Goal: Task Accomplishment & Management: Use online tool/utility

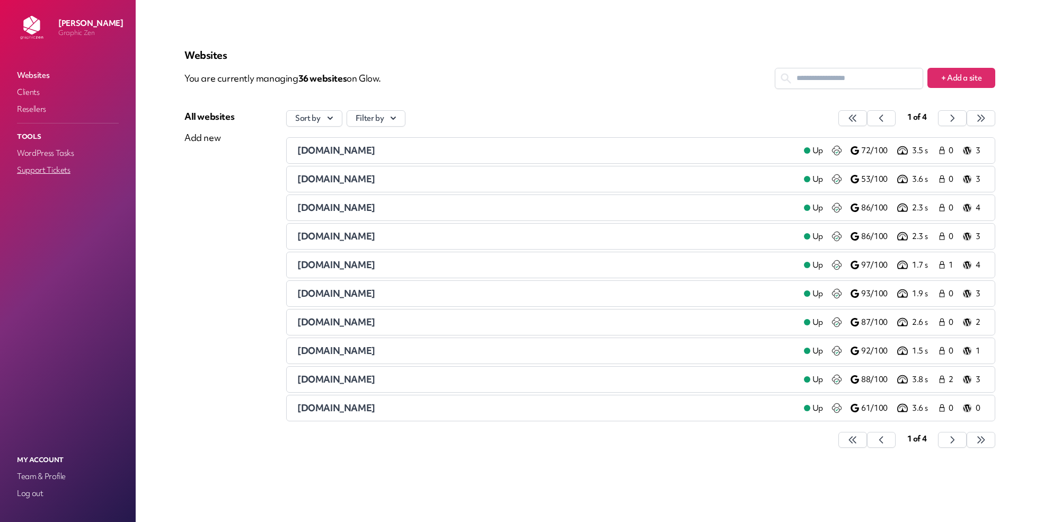
click at [67, 169] on link "Support Tickets" at bounding box center [68, 170] width 106 height 15
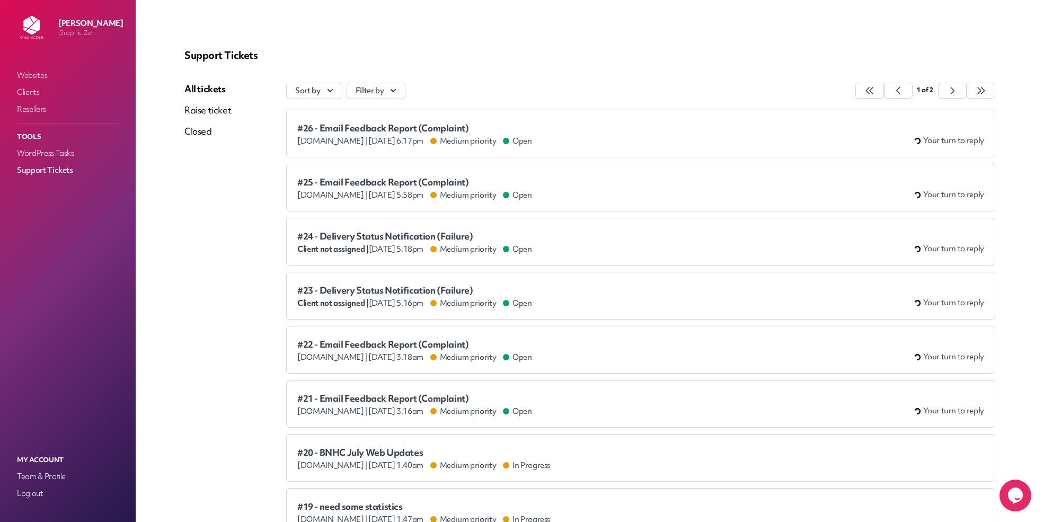
click at [408, 127] on span "#26 - Email Feedback Report (Complaint)" at bounding box center [414, 128] width 235 height 11
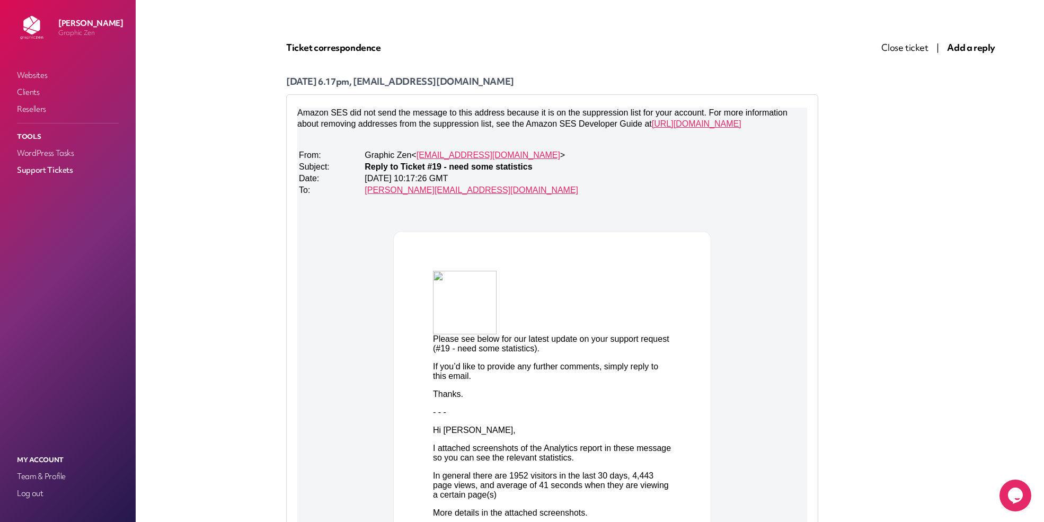
scroll to position [120, 0]
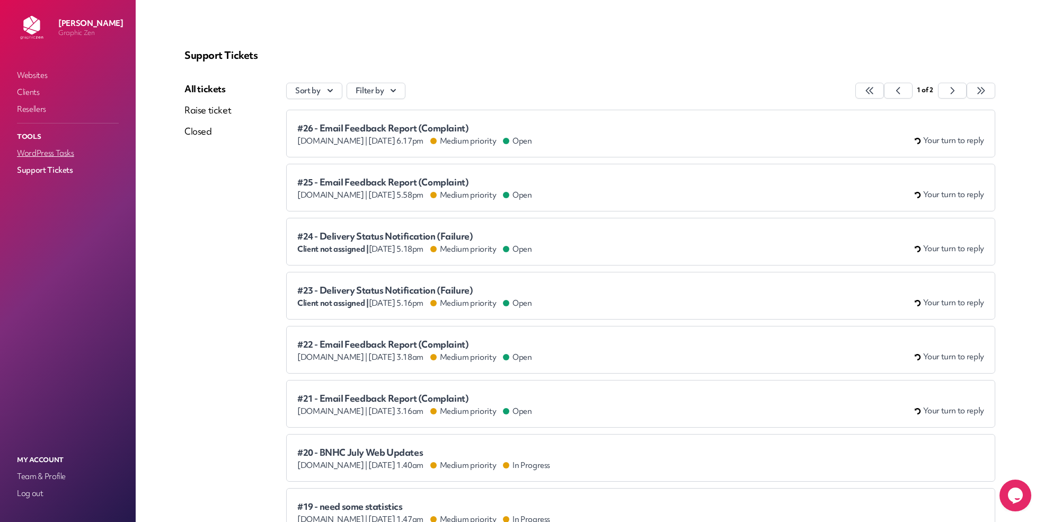
click at [57, 146] on link "WordPress Tasks" at bounding box center [68, 153] width 106 height 15
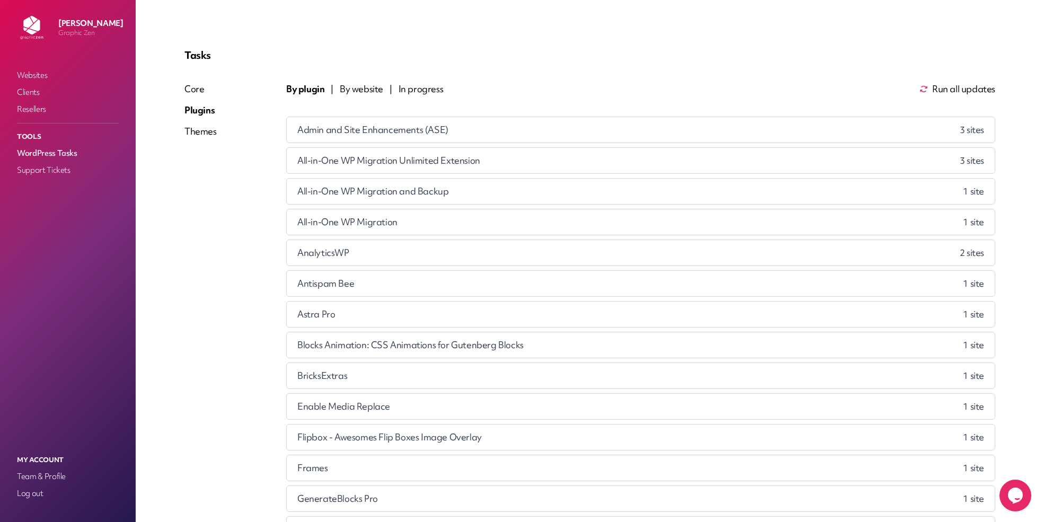
click at [938, 95] on span "Run all updates" at bounding box center [964, 89] width 63 height 13
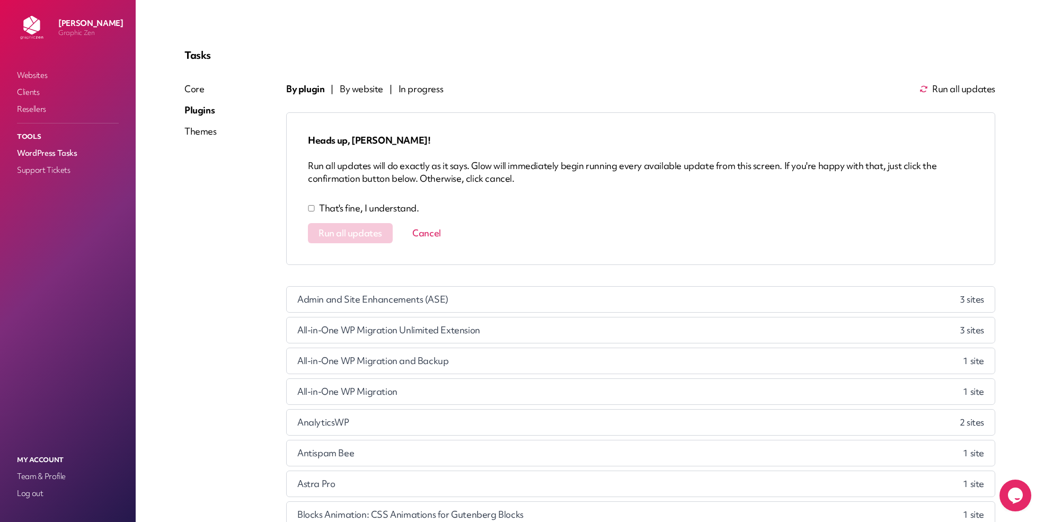
click at [329, 206] on p "That's fine, I understand." at bounding box center [369, 208] width 100 height 13
click at [341, 229] on span "Run all updates" at bounding box center [351, 233] width 64 height 11
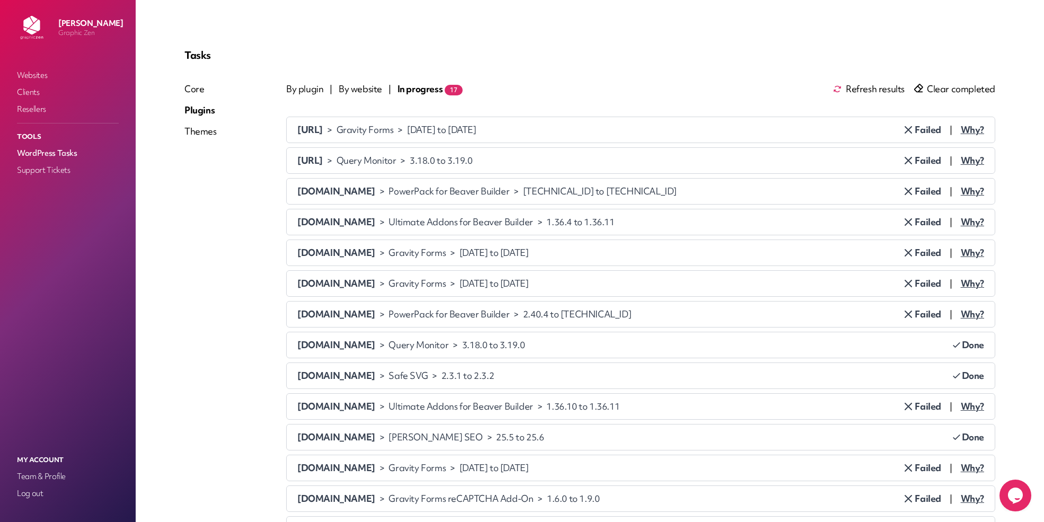
click at [363, 83] on span "By website" at bounding box center [360, 89] width 43 height 13
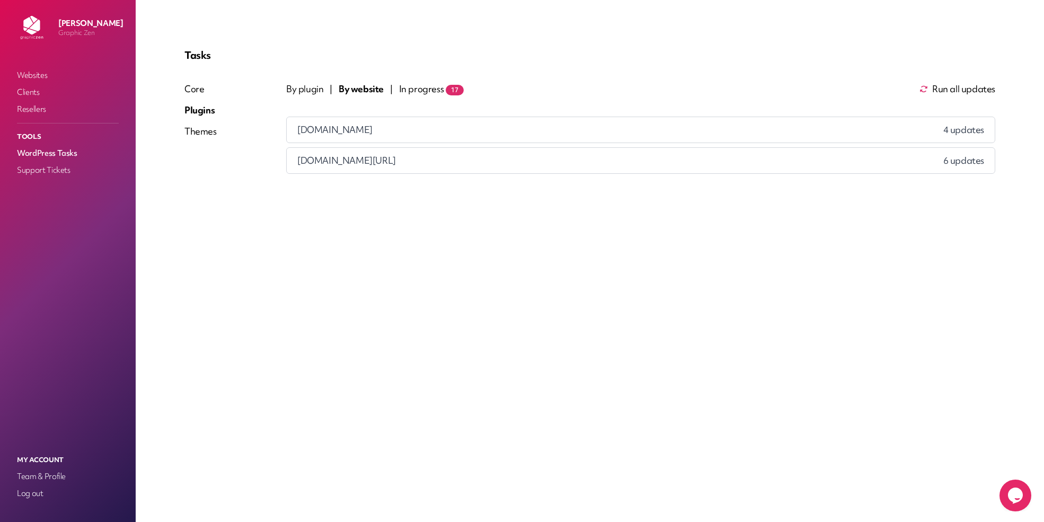
click at [959, 90] on span "Run all updates" at bounding box center [964, 89] width 63 height 13
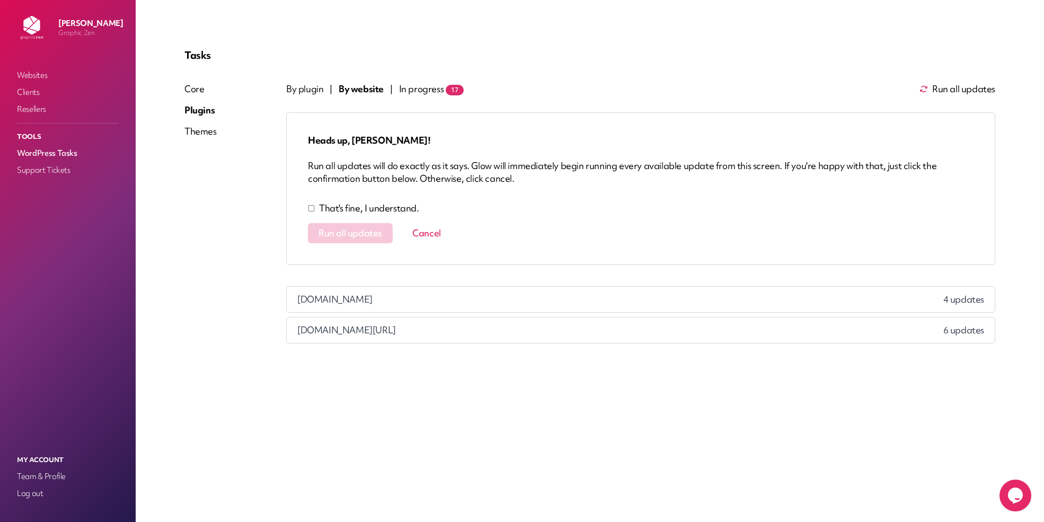
click at [357, 212] on p "That's fine, I understand." at bounding box center [369, 208] width 100 height 13
click at [352, 225] on button "Run all updates" at bounding box center [350, 233] width 85 height 20
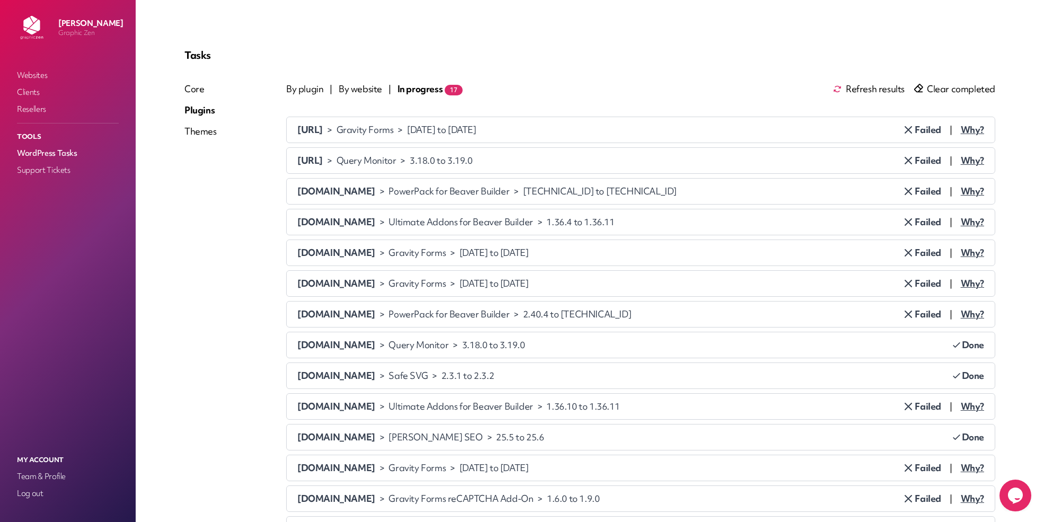
click at [209, 134] on div "Themes" at bounding box center [200, 131] width 32 height 13
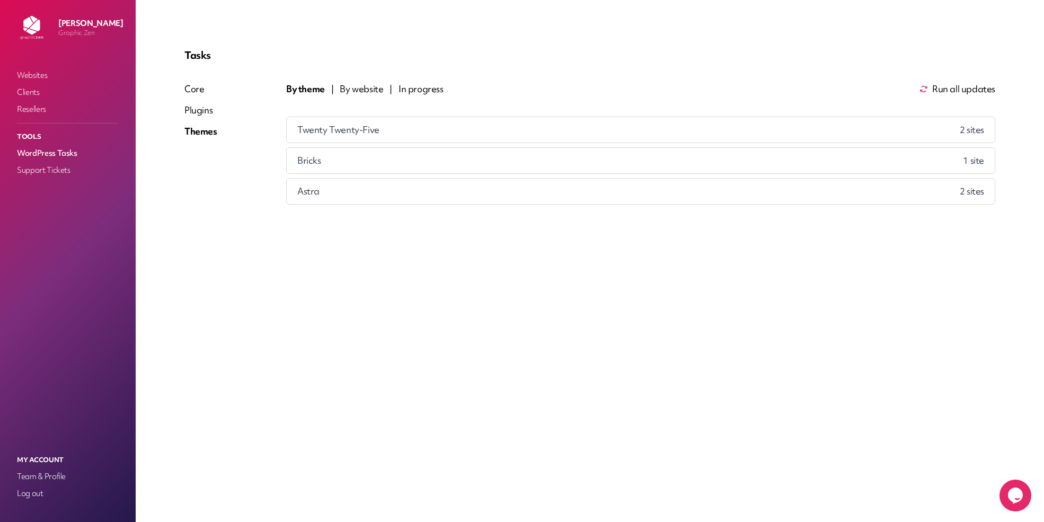
click at [961, 90] on span "Run all updates" at bounding box center [964, 89] width 63 height 13
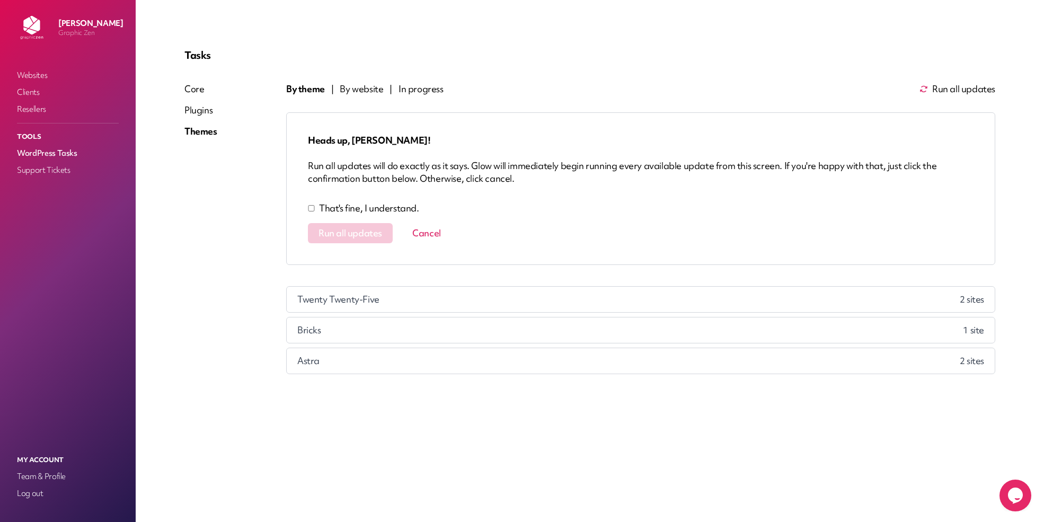
click at [399, 207] on p "That's fine, I understand." at bounding box center [369, 208] width 100 height 13
click at [359, 238] on span "Run all updates" at bounding box center [351, 233] width 64 height 11
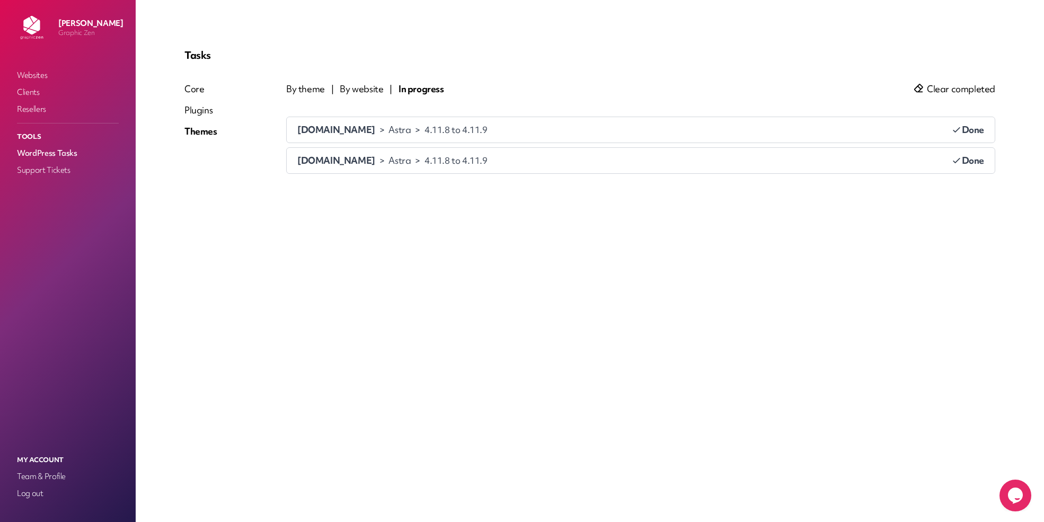
click at [965, 88] on span "Clear completed" at bounding box center [961, 89] width 68 height 13
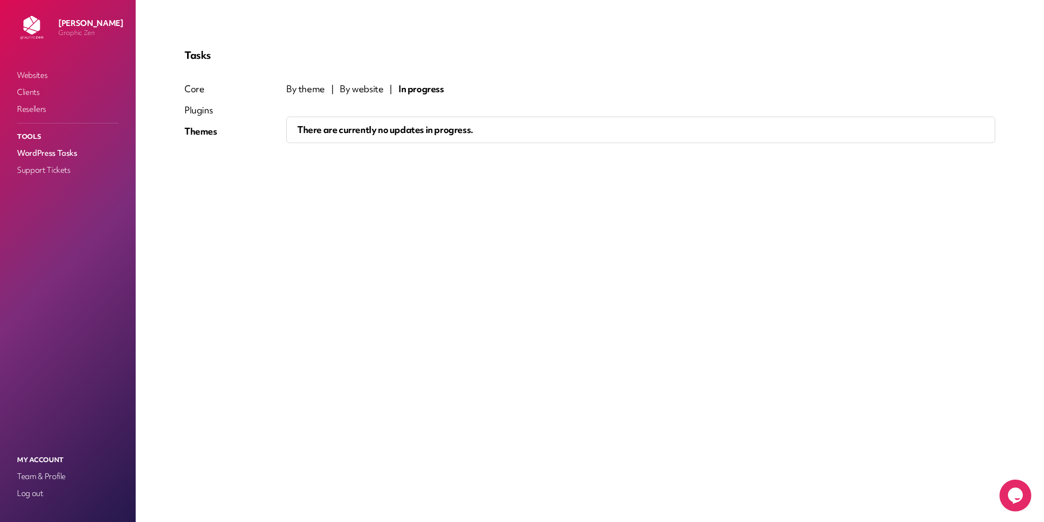
click at [203, 115] on div "Plugins" at bounding box center [200, 110] width 33 height 13
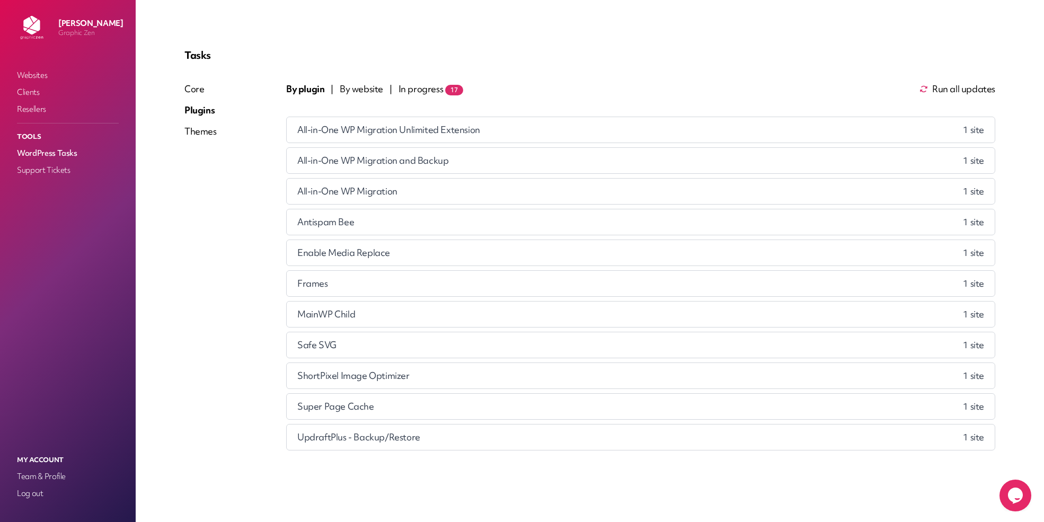
click at [407, 90] on span "In progress 17" at bounding box center [431, 89] width 65 height 13
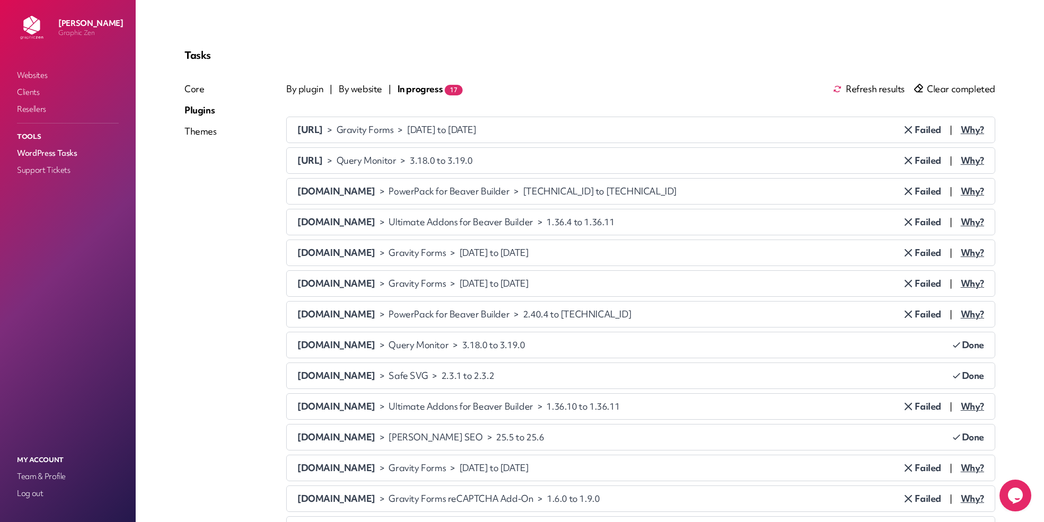
click at [938, 88] on span "Clear completed" at bounding box center [961, 89] width 68 height 13
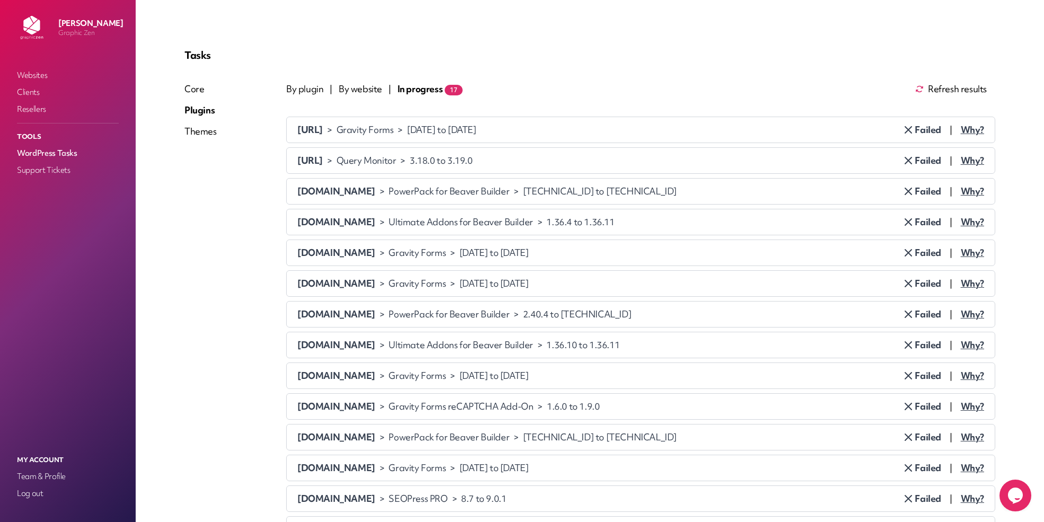
click at [940, 90] on span "Refresh results" at bounding box center [957, 89] width 59 height 13
click at [366, 86] on span "By website" at bounding box center [360, 89] width 43 height 13
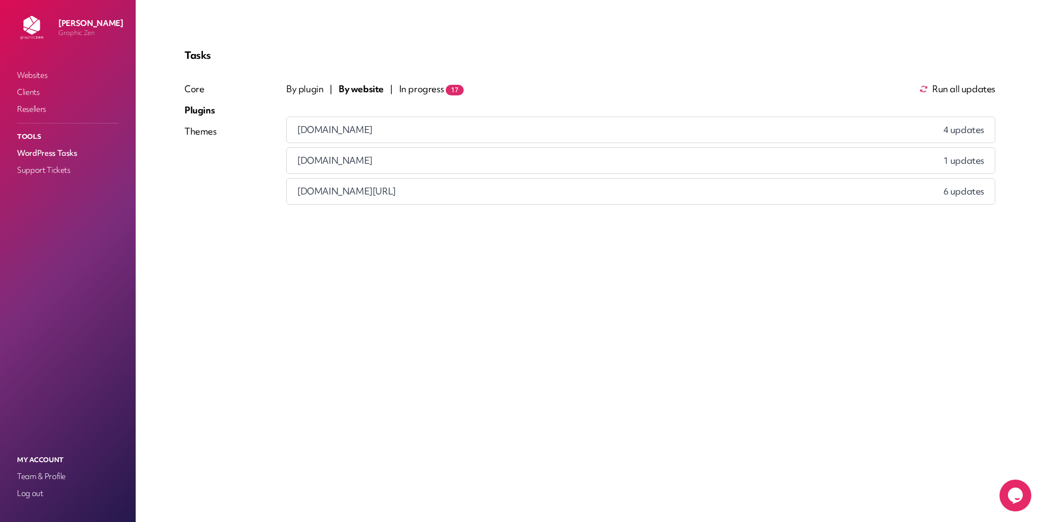
click at [290, 86] on span "By plugin" at bounding box center [304, 89] width 37 height 13
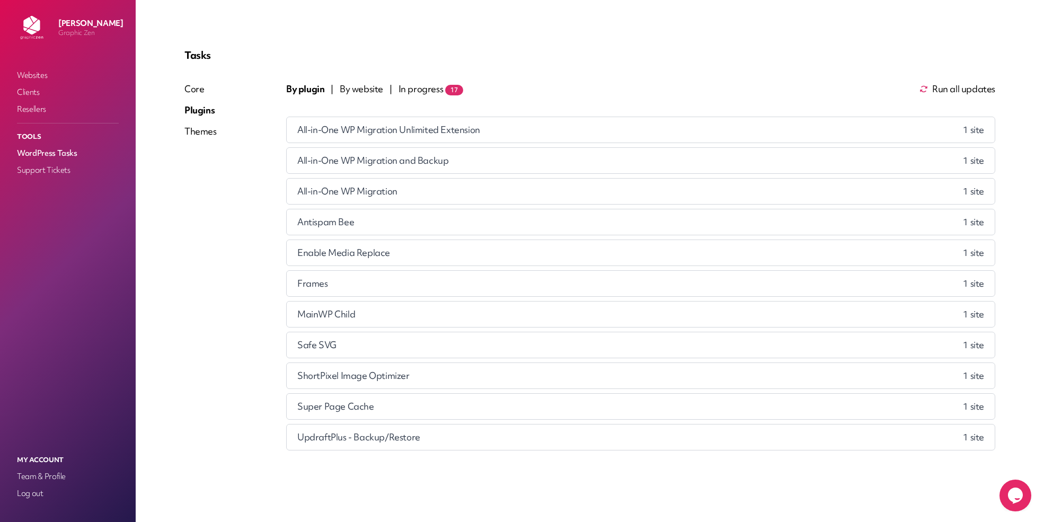
click at [954, 81] on div "Tasks Core Plugins Themes By plugin | By website | In progress 17 Run all updat…" at bounding box center [590, 252] width 837 height 432
click at [950, 87] on span "Run all updates" at bounding box center [964, 89] width 63 height 13
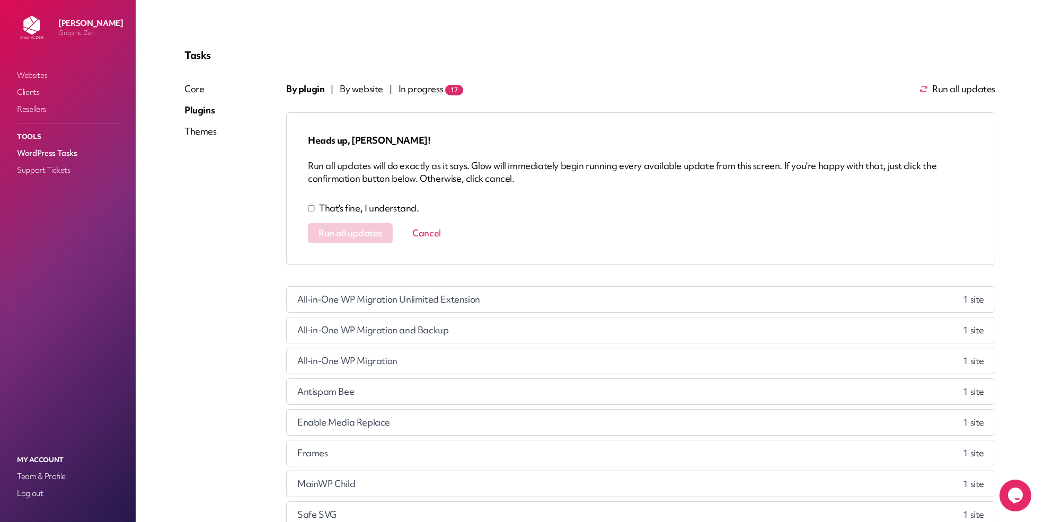
click at [391, 204] on p "That's fine, I understand." at bounding box center [369, 208] width 100 height 13
click at [354, 230] on span "Run all updates" at bounding box center [351, 233] width 64 height 11
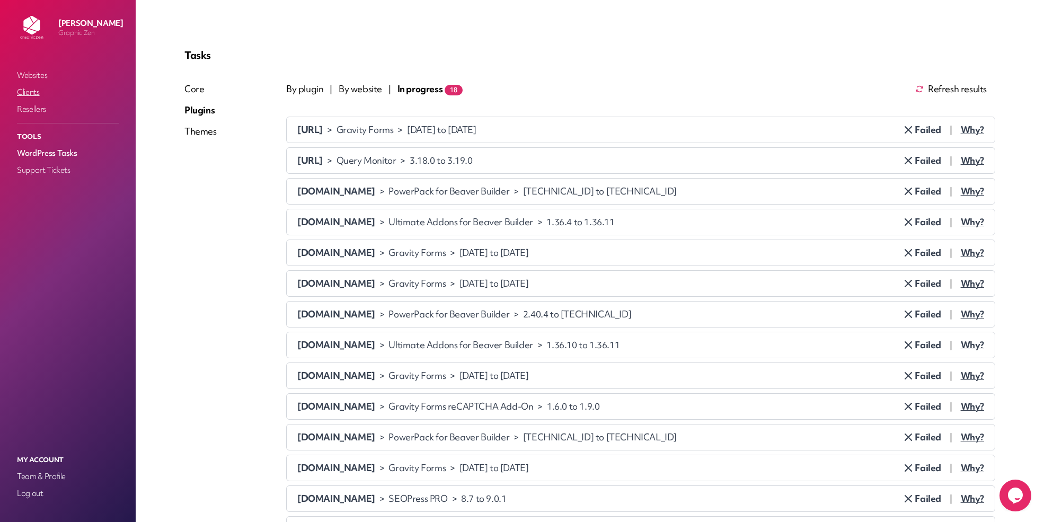
click at [24, 93] on link "Clients" at bounding box center [68, 92] width 106 height 15
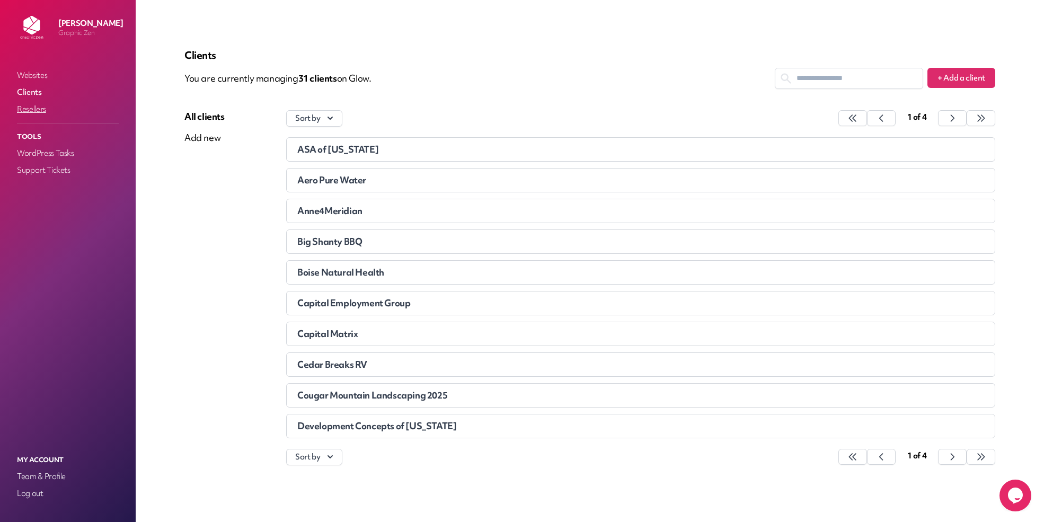
click at [42, 111] on link "Resellers" at bounding box center [68, 109] width 106 height 15
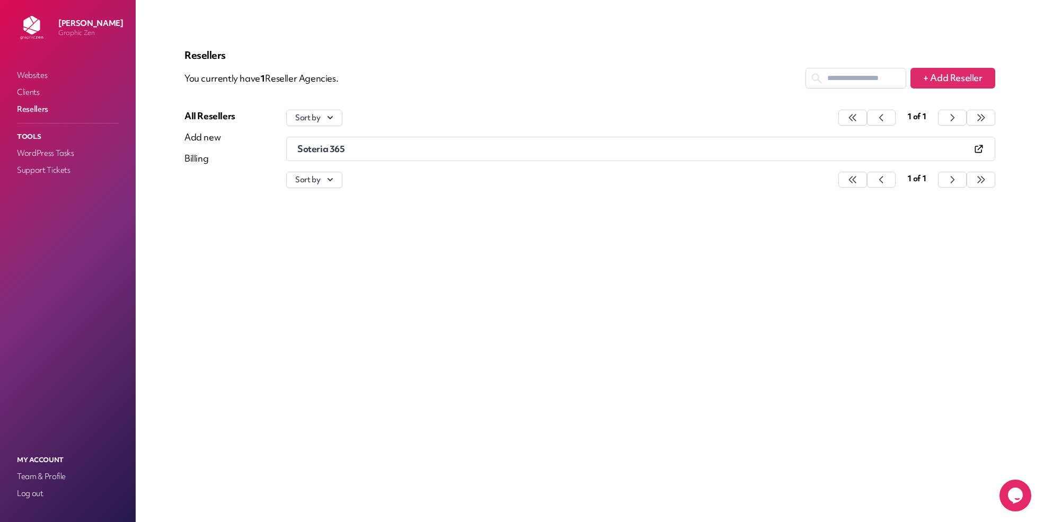
click at [319, 153] on span "Soteria 365" at bounding box center [321, 149] width 48 height 12
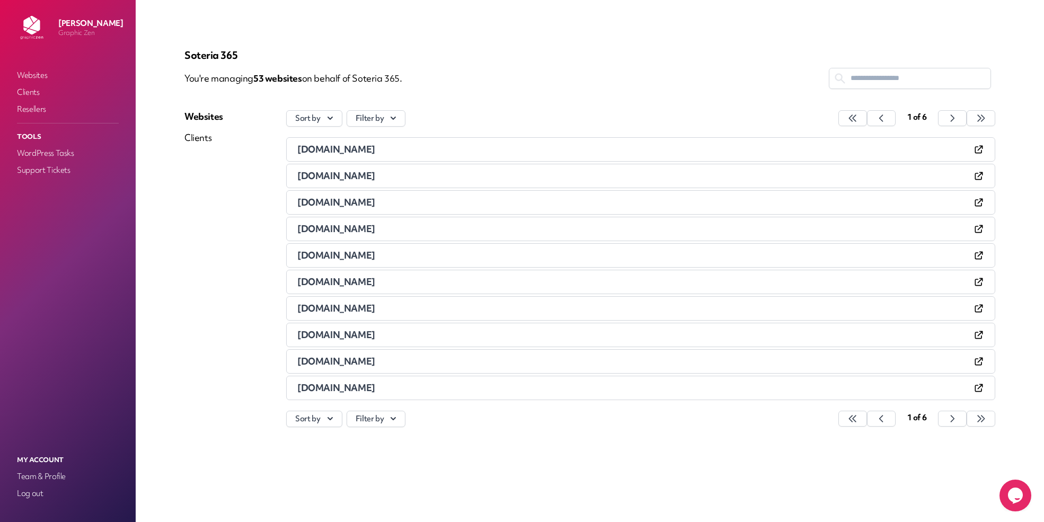
click at [198, 141] on link "Clients" at bounding box center [235, 137] width 102 height 13
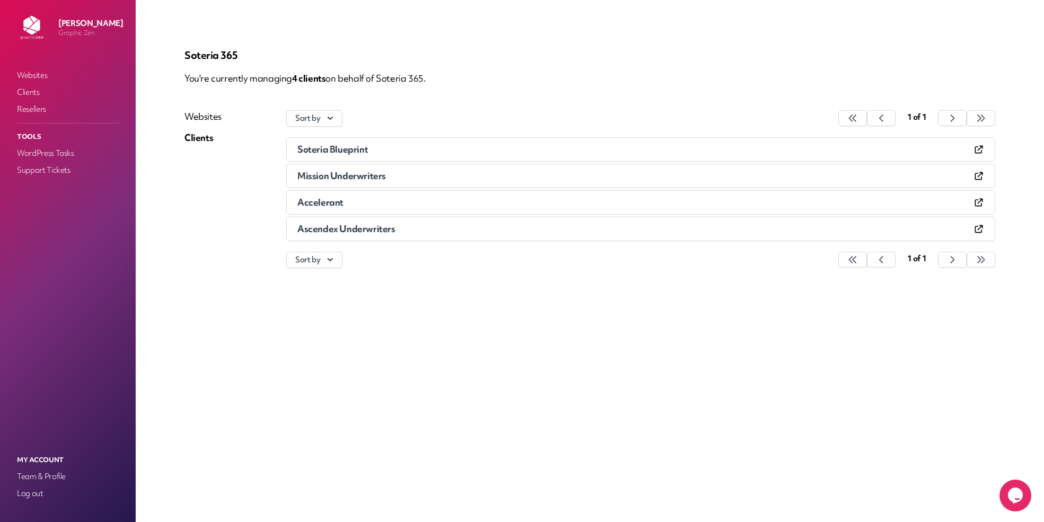
click at [340, 152] on span "Soteria Blueprint" at bounding box center [332, 149] width 71 height 12
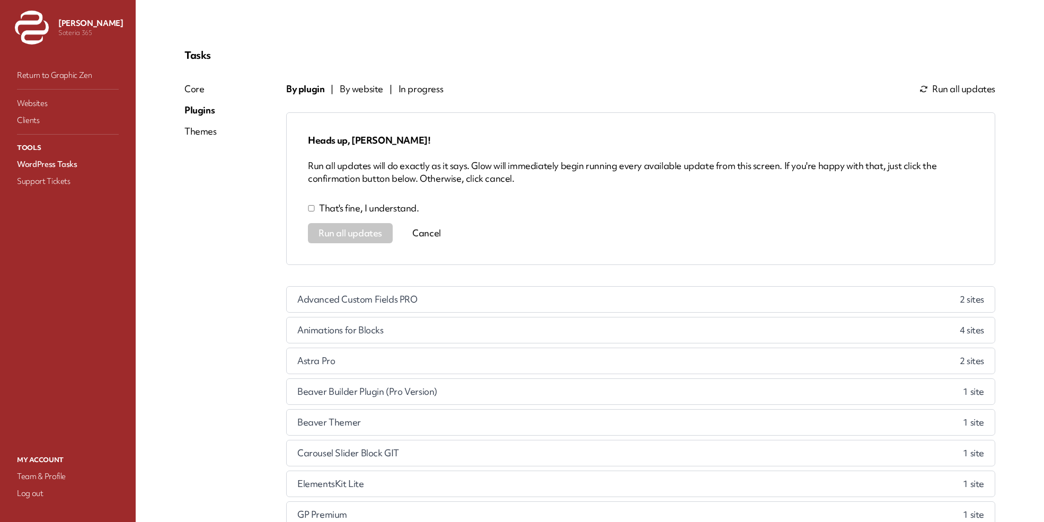
click at [355, 212] on p "That's fine, I understand." at bounding box center [369, 208] width 100 height 13
click at [351, 232] on span "Run all updates" at bounding box center [351, 233] width 64 height 11
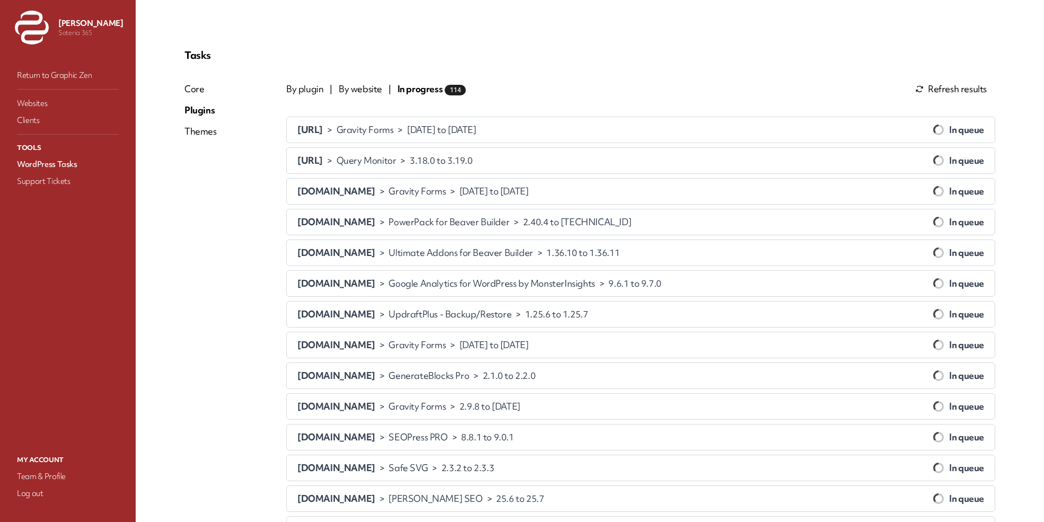
click at [205, 133] on div "Themes" at bounding box center [200, 131] width 32 height 13
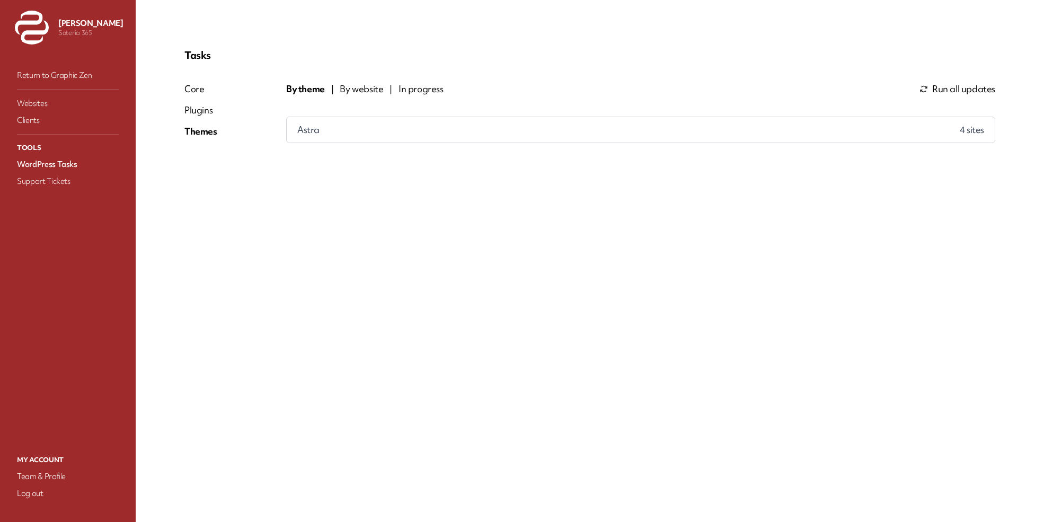
click at [972, 85] on span "Run all updates" at bounding box center [964, 89] width 63 height 13
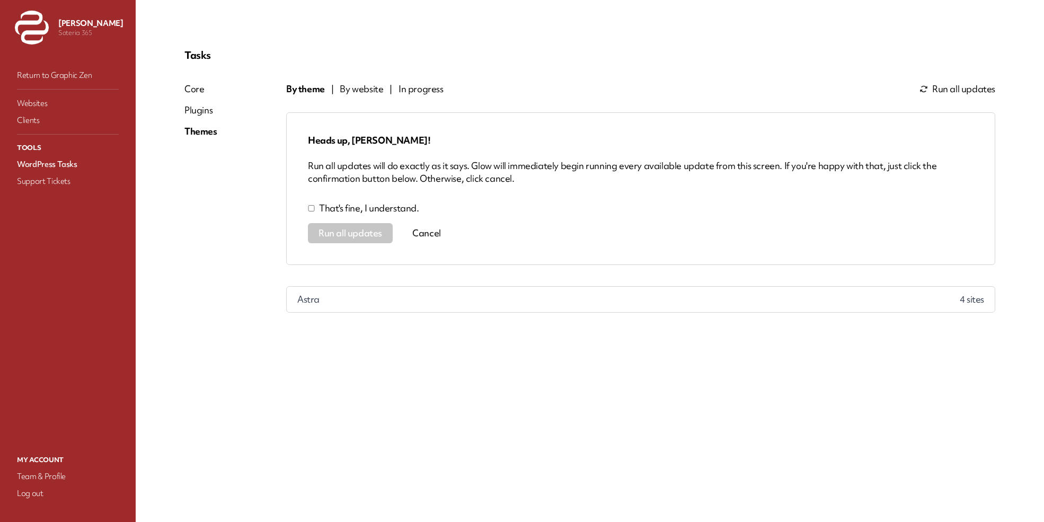
click at [392, 205] on p "That's fine, I understand." at bounding box center [369, 208] width 100 height 13
click at [359, 223] on div "Heads up, [PERSON_NAME]! Run all updates will do exactly as it says. Glow will …" at bounding box center [640, 188] width 709 height 153
click at [354, 225] on button "Run all updates" at bounding box center [350, 233] width 85 height 20
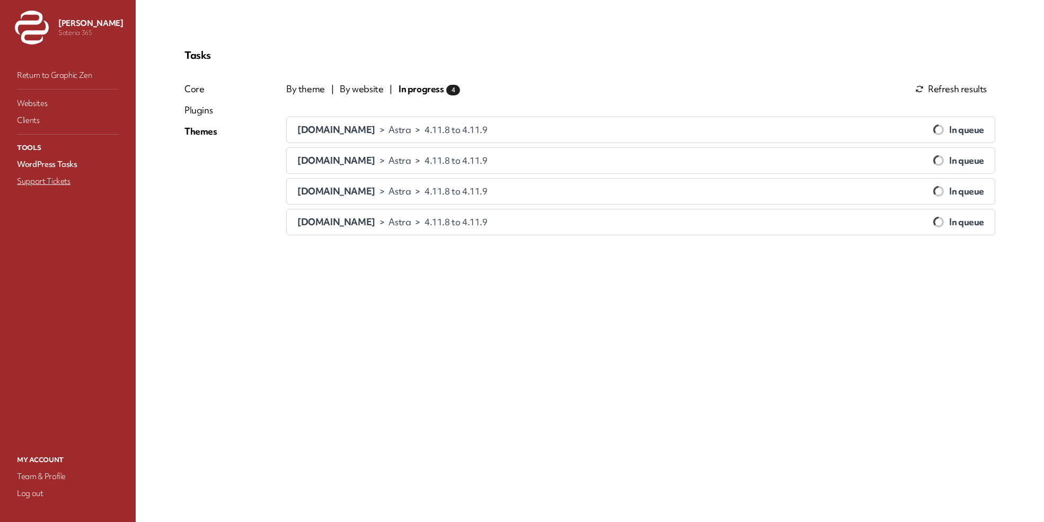
click at [54, 180] on link "Support Tickets" at bounding box center [68, 181] width 106 height 15
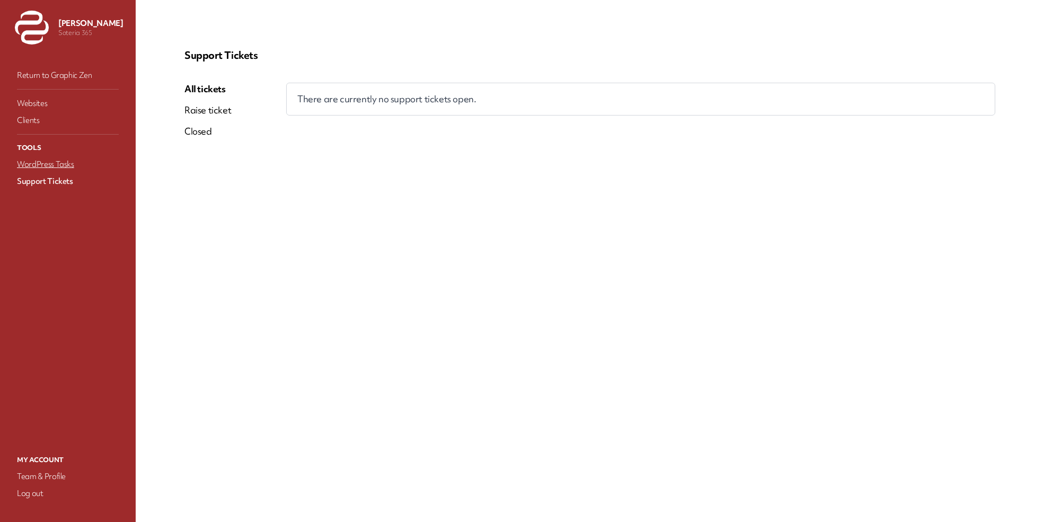
click at [49, 159] on link "WordPress Tasks" at bounding box center [68, 164] width 106 height 15
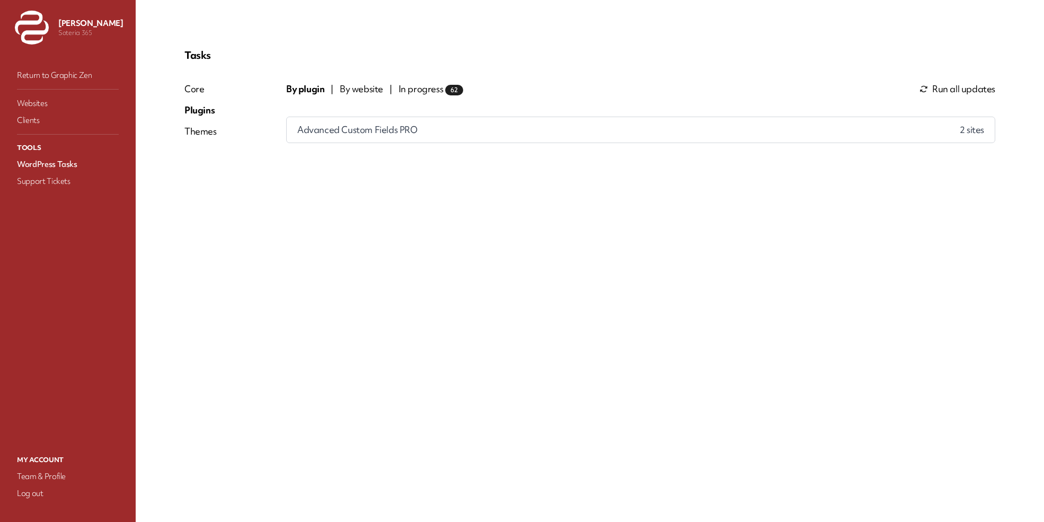
click at [953, 92] on span "Run all updates" at bounding box center [964, 89] width 63 height 13
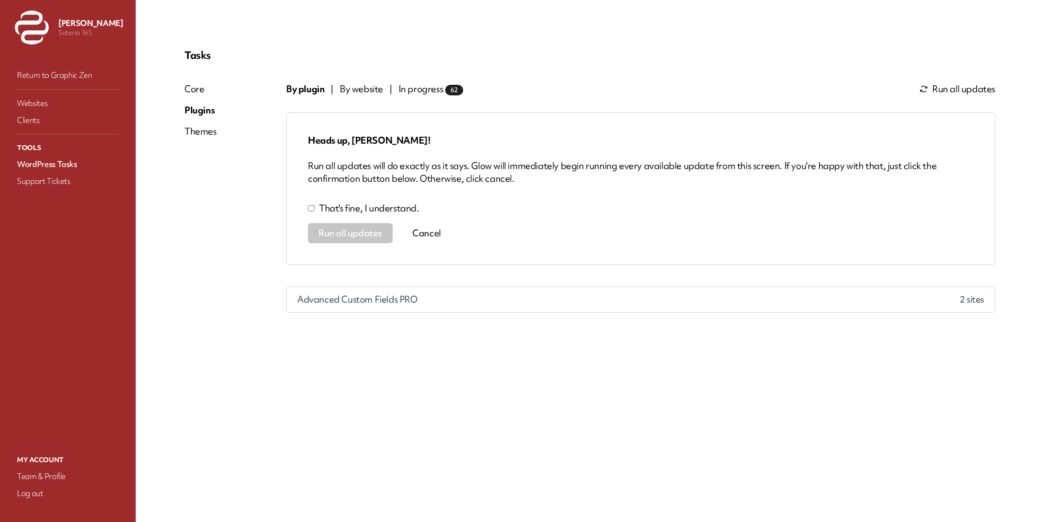
click at [376, 201] on div "Heads up, [PERSON_NAME]! Run all updates will do exactly as it says. Glow will …" at bounding box center [640, 188] width 709 height 153
click at [374, 205] on p "That's fine, I understand." at bounding box center [369, 208] width 100 height 13
click at [364, 236] on span "Run all updates" at bounding box center [351, 233] width 64 height 11
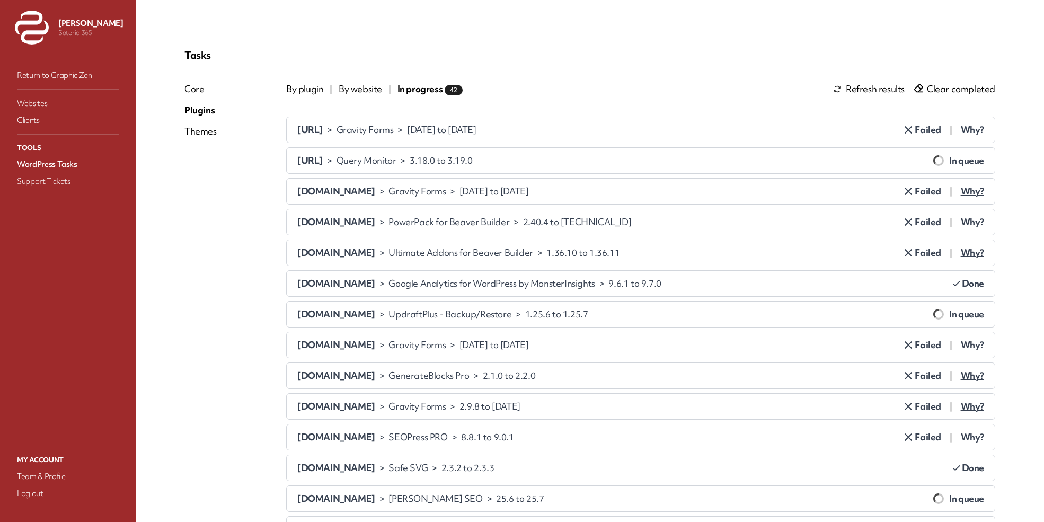
click at [206, 127] on div "Themes" at bounding box center [200, 131] width 32 height 13
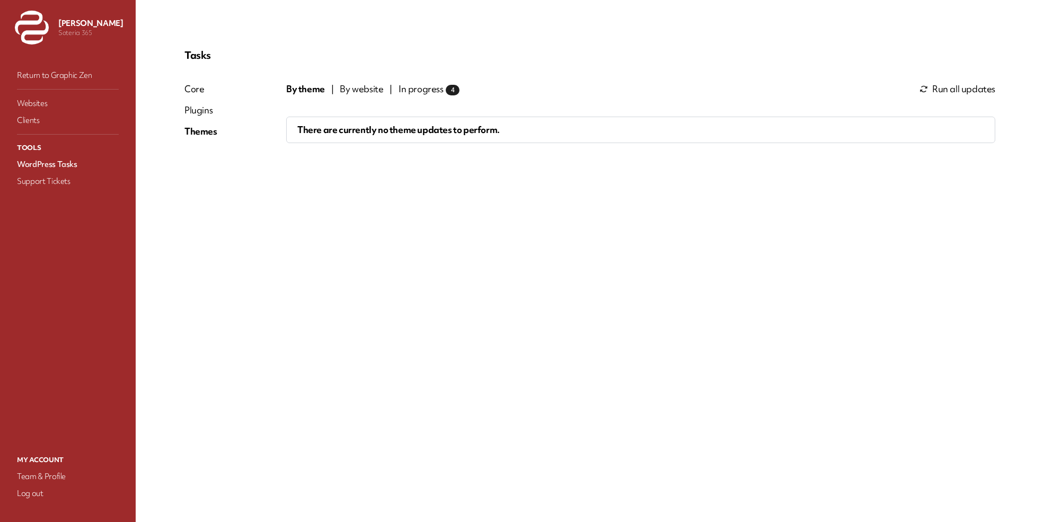
click at [359, 92] on span "By website" at bounding box center [361, 89] width 43 height 13
click at [429, 90] on span "In progress 4" at bounding box center [430, 89] width 61 height 13
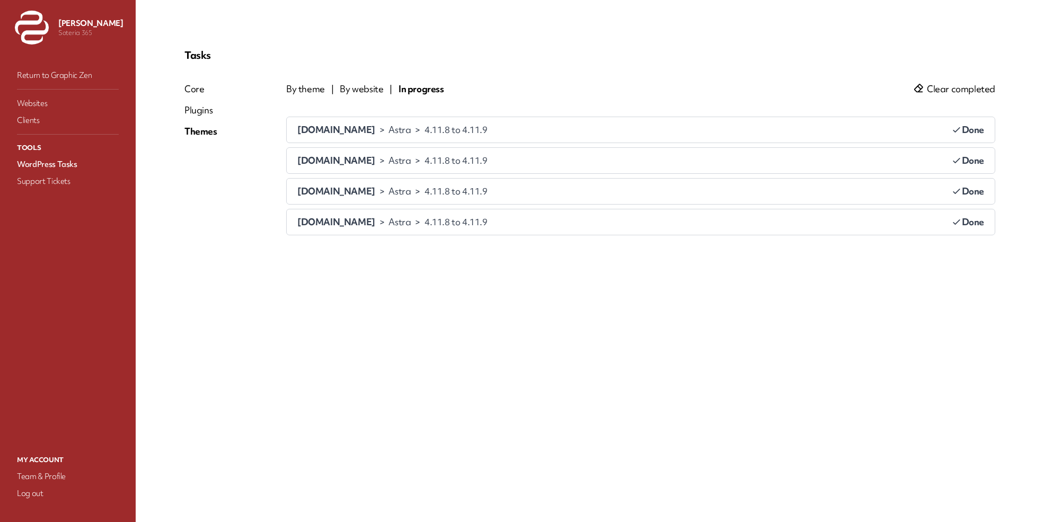
click at [983, 90] on span "Clear completed" at bounding box center [961, 89] width 68 height 13
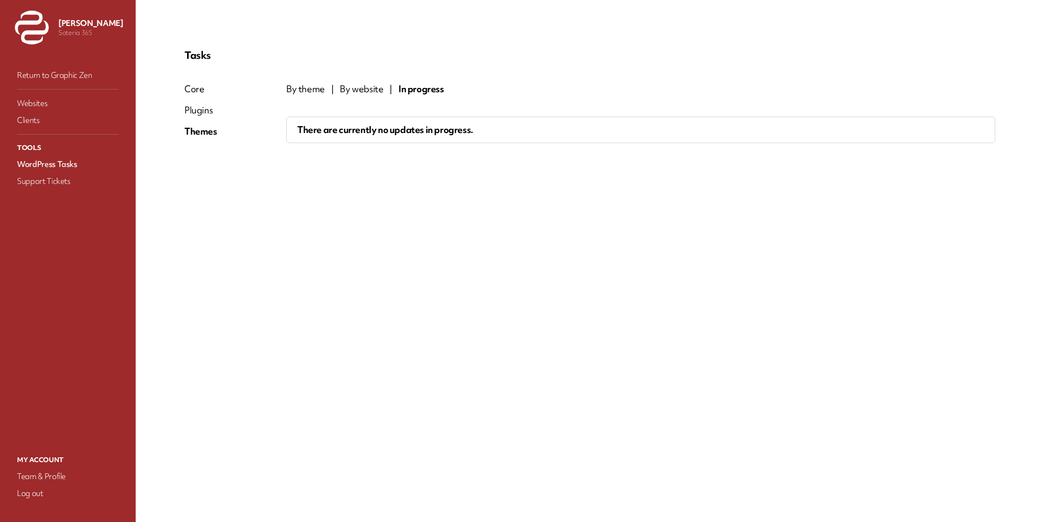
click at [204, 109] on div "Plugins" at bounding box center [200, 110] width 33 height 13
click at [425, 93] on span "In progress 16" at bounding box center [431, 89] width 65 height 13
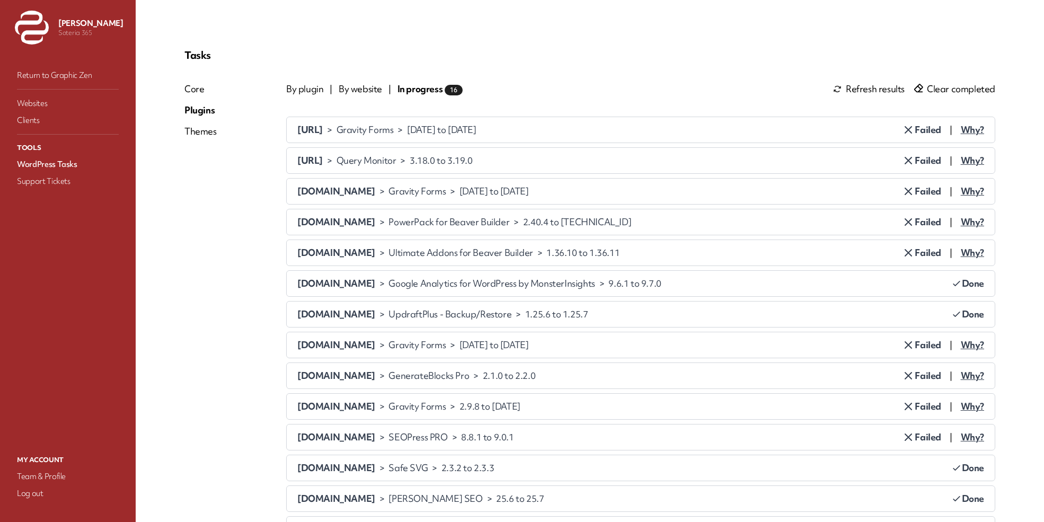
click at [967, 83] on span "Clear completed" at bounding box center [961, 89] width 68 height 13
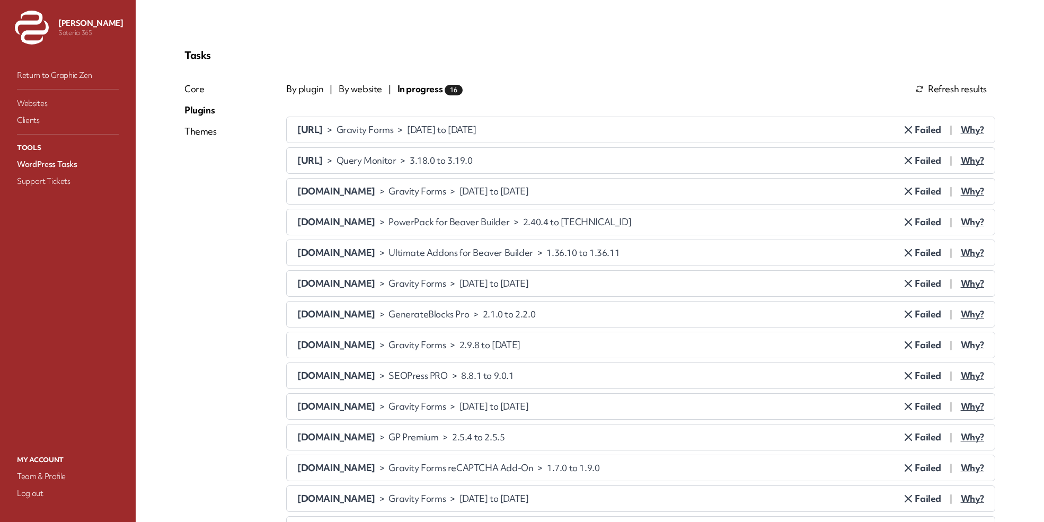
click at [933, 90] on span "Refresh results" at bounding box center [957, 89] width 59 height 13
click at [326, 92] on div "By plugin | By website | In progress 16" at bounding box center [374, 89] width 177 height 13
click at [314, 90] on span "By plugin" at bounding box center [304, 89] width 37 height 13
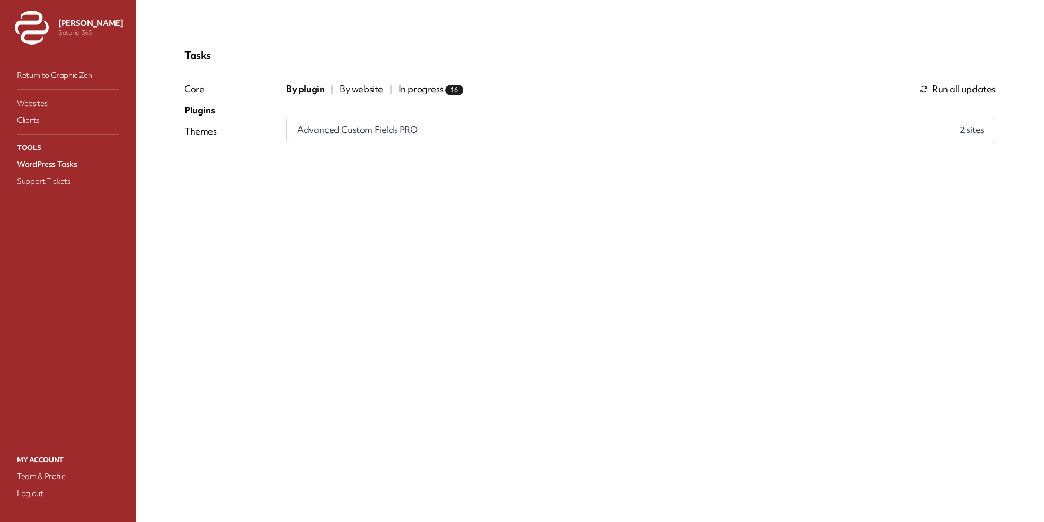
click at [936, 83] on span "Run all updates" at bounding box center [964, 89] width 63 height 13
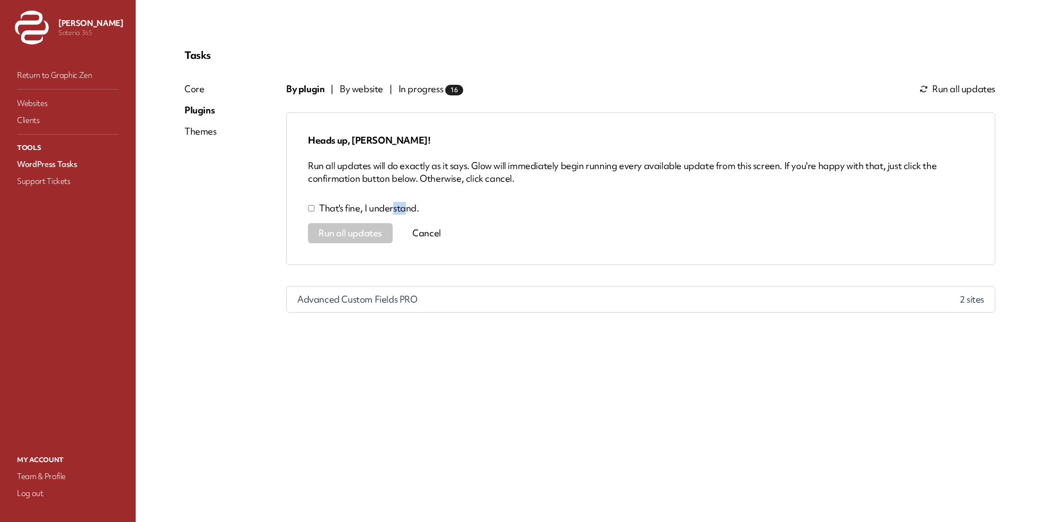
click at [392, 208] on p "That's fine, I understand." at bounding box center [369, 208] width 100 height 13
drag, startPoint x: 384, startPoint y: 213, endPoint x: 375, endPoint y: 213, distance: 9.0
click at [375, 213] on p "That's fine, I understand." at bounding box center [369, 208] width 100 height 13
click at [370, 210] on p "That's fine, I understand." at bounding box center [369, 208] width 100 height 13
click at [357, 225] on button "Run all updates" at bounding box center [350, 233] width 85 height 20
